Goal: Task Accomplishment & Management: Complete application form

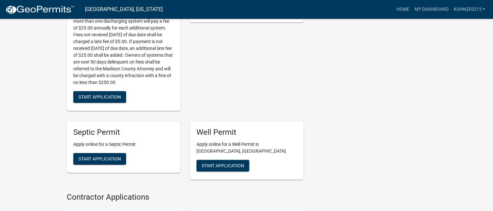
scroll to position [224, 0]
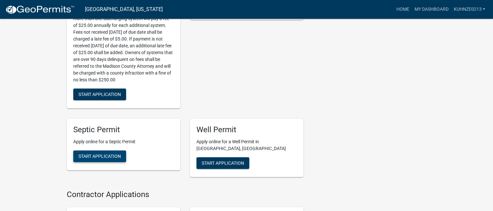
click at [108, 154] on span "Start Application" at bounding box center [99, 155] width 42 height 5
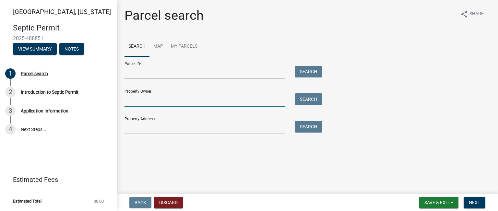
click at [136, 102] on input "Property Owner:" at bounding box center [204, 99] width 160 height 13
type input "[PERSON_NAME]"
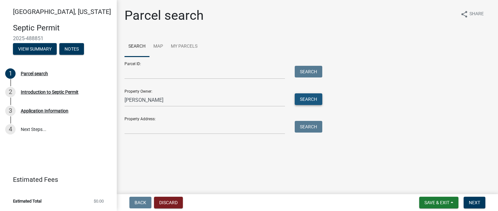
click at [298, 98] on button "Search" at bounding box center [309, 99] width 28 height 12
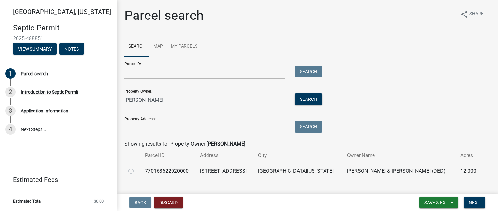
click at [136, 167] on label at bounding box center [136, 167] width 0 height 0
click at [136, 170] on input "radio" at bounding box center [138, 169] width 4 height 4
radio input "true"
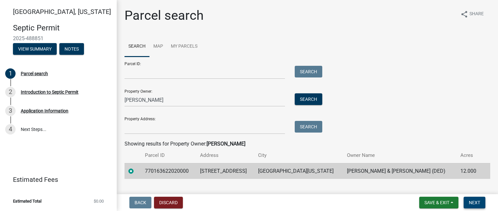
click at [474, 200] on span "Next" at bounding box center [474, 202] width 11 height 5
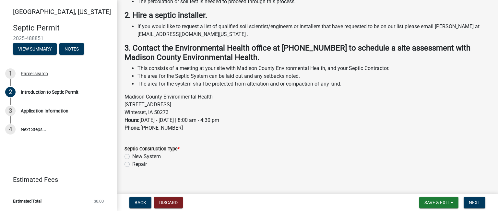
scroll to position [145, 0]
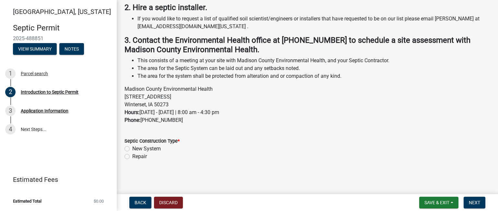
click at [132, 147] on label "New System" at bounding box center [146, 149] width 29 height 8
click at [132, 147] on input "New System" at bounding box center [134, 147] width 4 height 4
radio input "true"
click at [465, 202] on button "Next" at bounding box center [474, 203] width 22 height 12
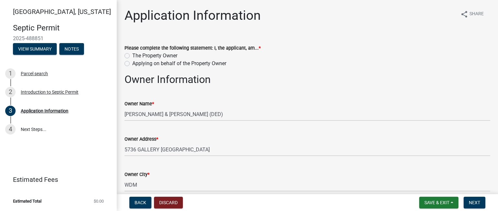
click at [132, 63] on label "Applying on behalf of the Property Owner" at bounding box center [179, 64] width 94 height 8
click at [132, 63] on input "Applying on behalf of the Property Owner" at bounding box center [134, 62] width 4 height 4
radio input "true"
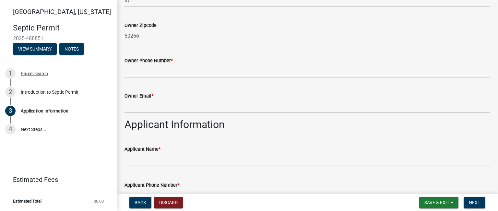
scroll to position [218, 0]
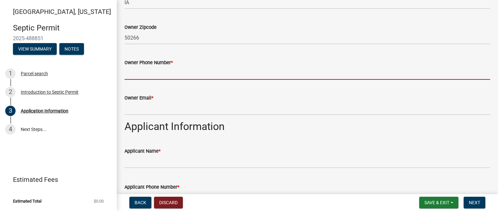
click at [155, 70] on input "Owner Phone Number *" at bounding box center [307, 72] width 366 height 13
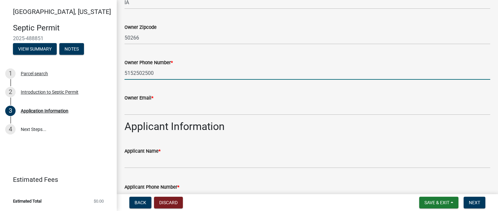
type input "5152502500"
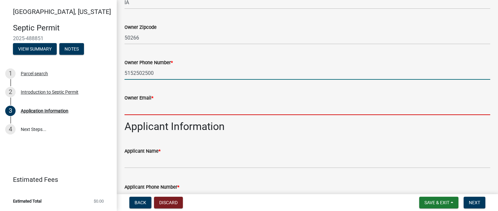
click at [143, 110] on input "Owner Email *" at bounding box center [307, 108] width 366 height 13
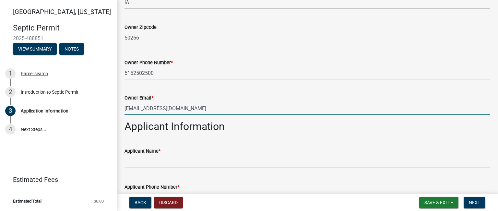
type input "[EMAIL_ADDRESS][DOMAIN_NAME]"
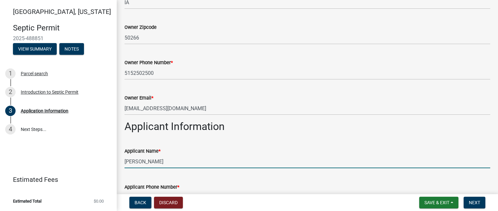
type input "[PERSON_NAME]"
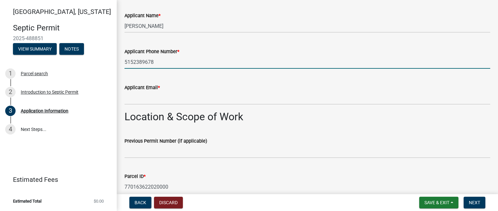
scroll to position [358, 0]
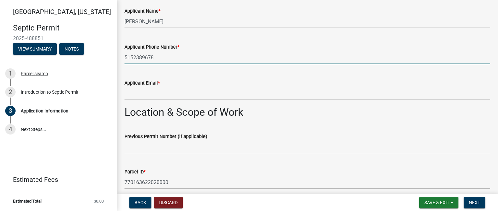
type input "5152389678"
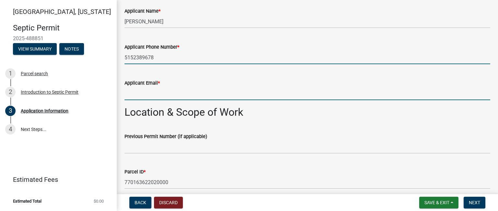
click at [131, 94] on input "Applicant Email *" at bounding box center [307, 93] width 366 height 13
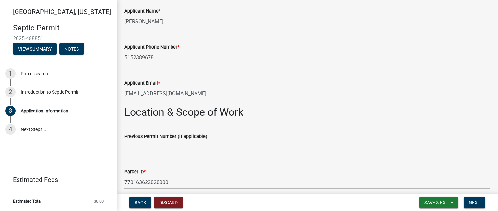
type input "[EMAIL_ADDRESS][DOMAIN_NAME]"
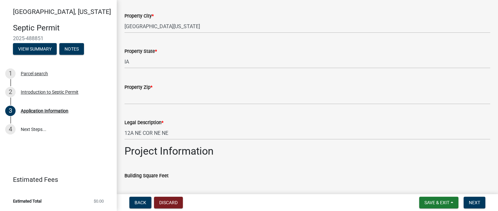
scroll to position [604, 0]
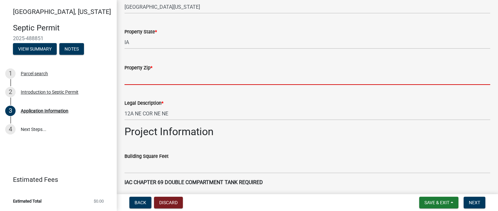
click at [132, 78] on input "Property Zip *" at bounding box center [307, 78] width 366 height 13
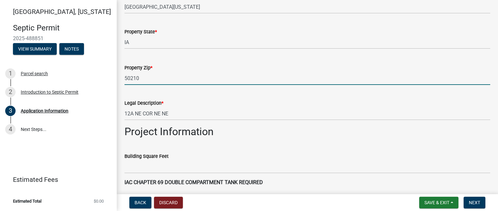
type input "50210"
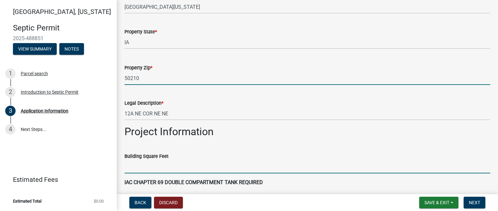
click at [135, 166] on input "Building Square Feet" at bounding box center [307, 166] width 366 height 13
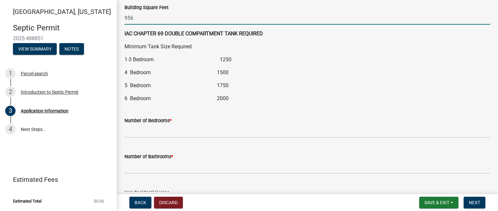
scroll to position [754, 0]
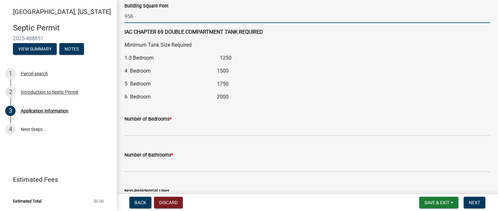
type input "956"
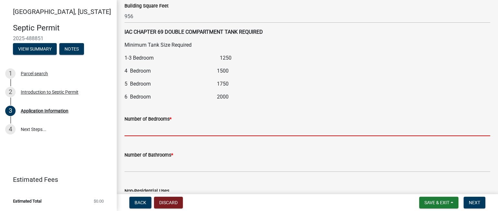
click at [140, 123] on input "text" at bounding box center [307, 129] width 366 height 13
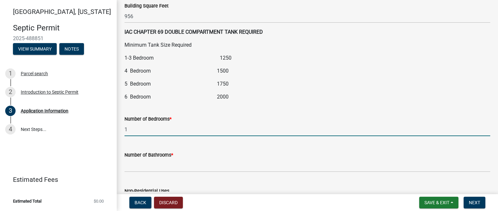
type input "1"
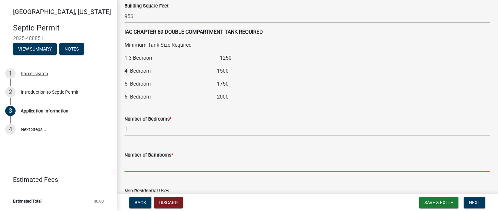
click at [145, 164] on input "text" at bounding box center [307, 165] width 366 height 13
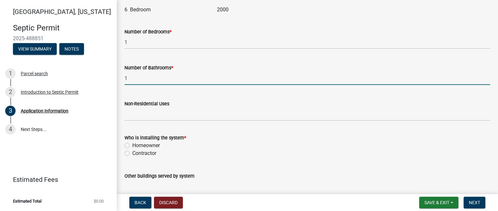
scroll to position [857, 0]
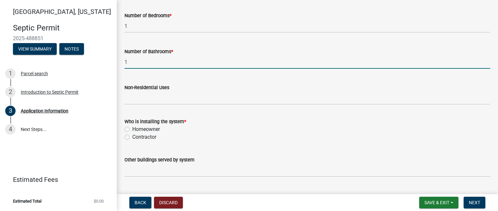
type input "1"
click at [132, 136] on label "Contractor" at bounding box center [144, 137] width 24 height 8
click at [132, 136] on input "Contractor" at bounding box center [134, 135] width 4 height 4
radio input "true"
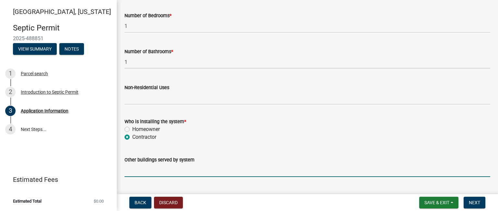
click at [132, 171] on input "Other buildings served by system" at bounding box center [307, 170] width 366 height 13
type input "Existing home"
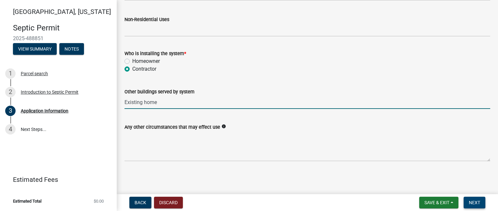
click at [468, 202] on button "Next" at bounding box center [474, 203] width 22 height 12
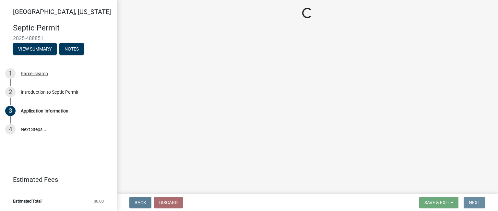
scroll to position [0, 0]
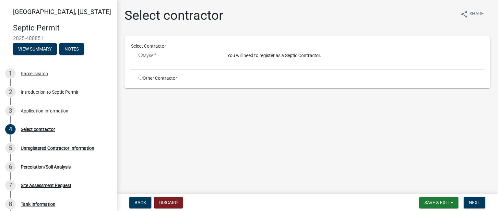
click at [140, 77] on input "radio" at bounding box center [140, 78] width 4 height 4
radio input "true"
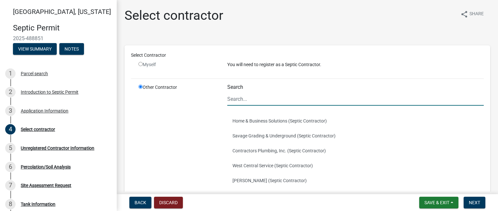
click at [232, 101] on input "Search" at bounding box center [355, 98] width 256 height 13
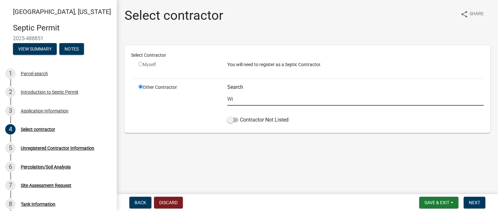
type input "W"
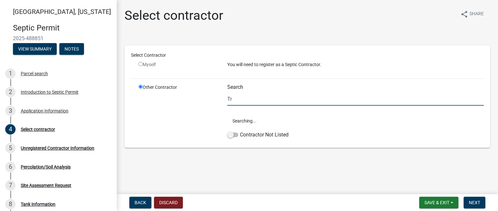
type input "T"
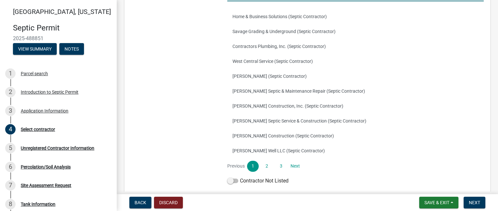
scroll to position [107, 0]
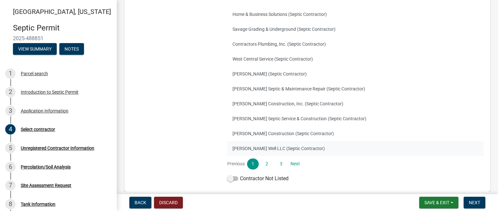
click at [290, 149] on button "[PERSON_NAME] Well LLC (Septic Contractor)" at bounding box center [355, 148] width 256 height 15
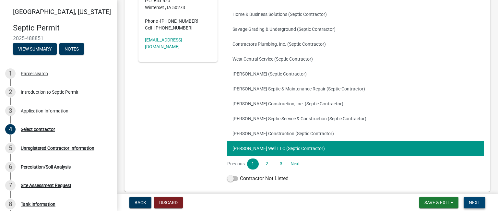
click at [477, 203] on span "Next" at bounding box center [474, 202] width 11 height 5
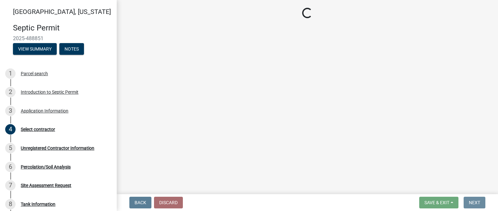
scroll to position [0, 0]
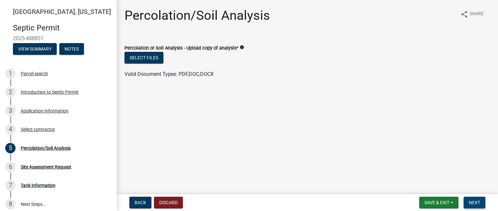
click at [477, 203] on span "Next" at bounding box center [474, 202] width 11 height 5
click at [149, 61] on button "Select files" at bounding box center [143, 58] width 39 height 12
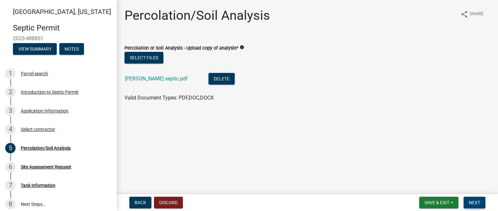
click at [473, 201] on span "Next" at bounding box center [474, 202] width 11 height 5
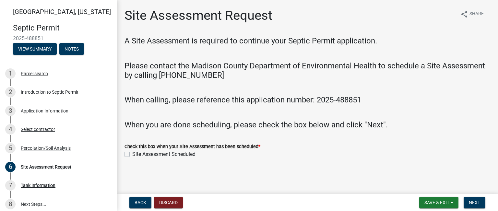
click at [132, 154] on label "Site Assessment Scheduled" at bounding box center [163, 154] width 63 height 8
click at [132, 154] on input "Site Assessment Scheduled" at bounding box center [134, 152] width 4 height 4
checkbox input "true"
click at [479, 204] on span "Next" at bounding box center [474, 202] width 11 height 5
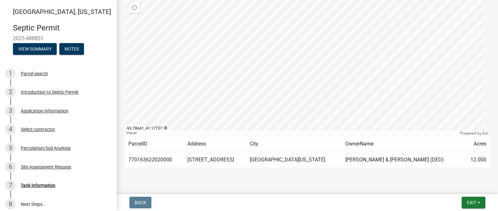
scroll to position [138, 0]
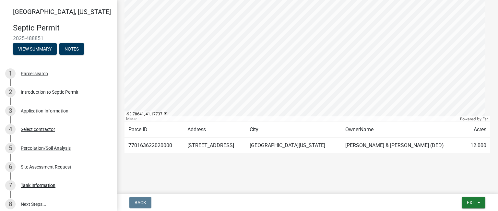
click at [367, 146] on td "[PERSON_NAME] & [PERSON_NAME] (DED)" at bounding box center [402, 146] width 122 height 16
click at [477, 201] on button "Exit" at bounding box center [473, 203] width 24 height 12
click at [469, 189] on button "Save & Exit" at bounding box center [460, 186] width 52 height 16
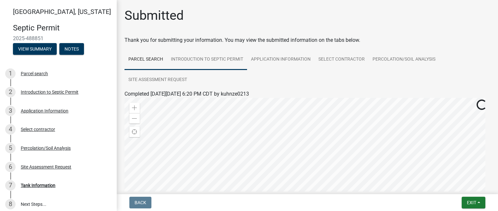
click at [196, 57] on link "Introduction to Septic Permit" at bounding box center [207, 59] width 80 height 21
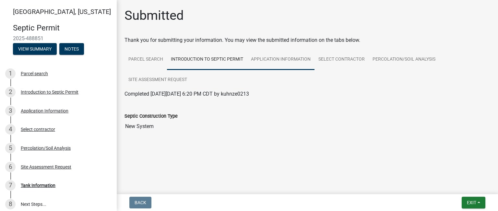
click at [270, 56] on link "Application Information" at bounding box center [280, 59] width 67 height 21
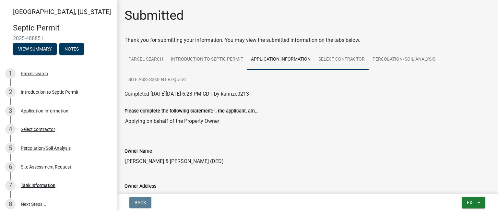
click at [336, 58] on link "Select contractor" at bounding box center [341, 59] width 54 height 21
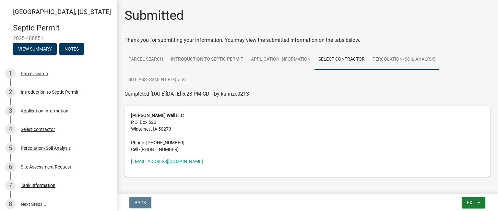
click at [402, 60] on link "Percolation/Soil Analysis" at bounding box center [403, 59] width 71 height 21
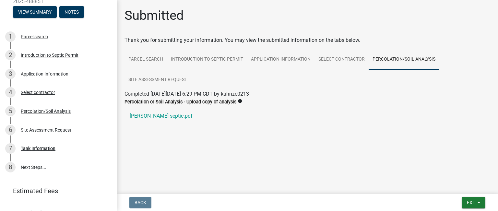
scroll to position [48, 0]
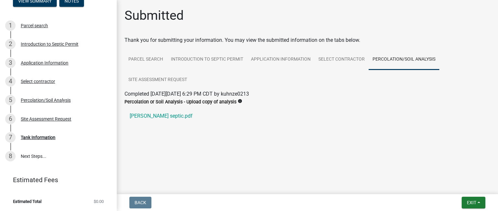
click at [38, 157] on link "8 Next Steps..." at bounding box center [58, 156] width 117 height 19
click at [27, 157] on link "8 Next Steps..." at bounding box center [58, 156] width 117 height 19
click at [478, 200] on button "Exit" at bounding box center [473, 203] width 24 height 12
